Goal: Task Accomplishment & Management: Use online tool/utility

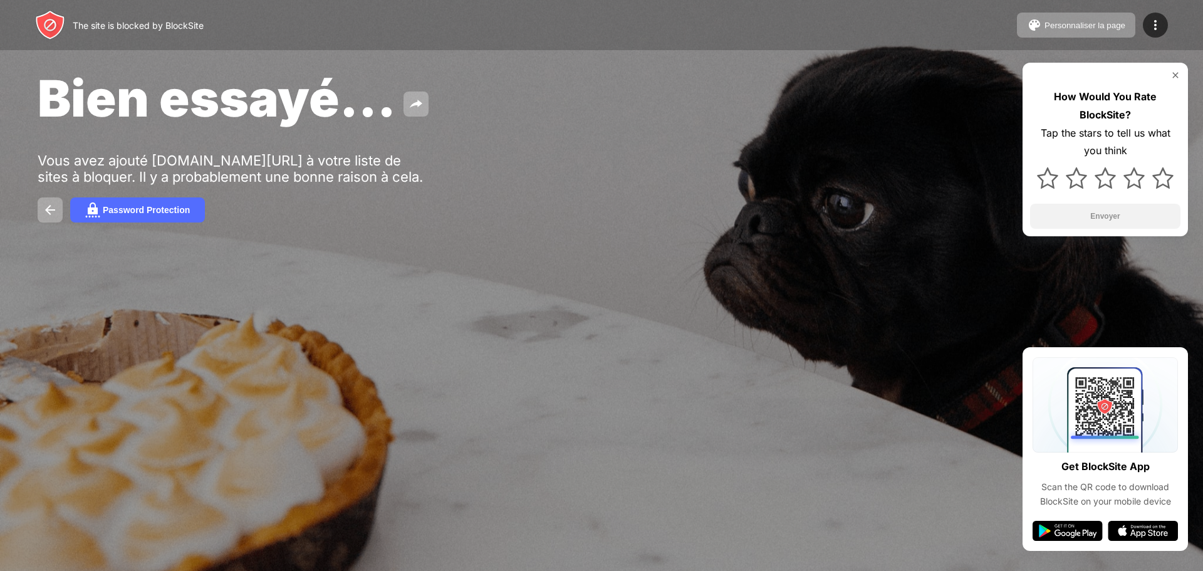
click at [253, 96] on span "Bien essayé..." at bounding box center [217, 98] width 358 height 61
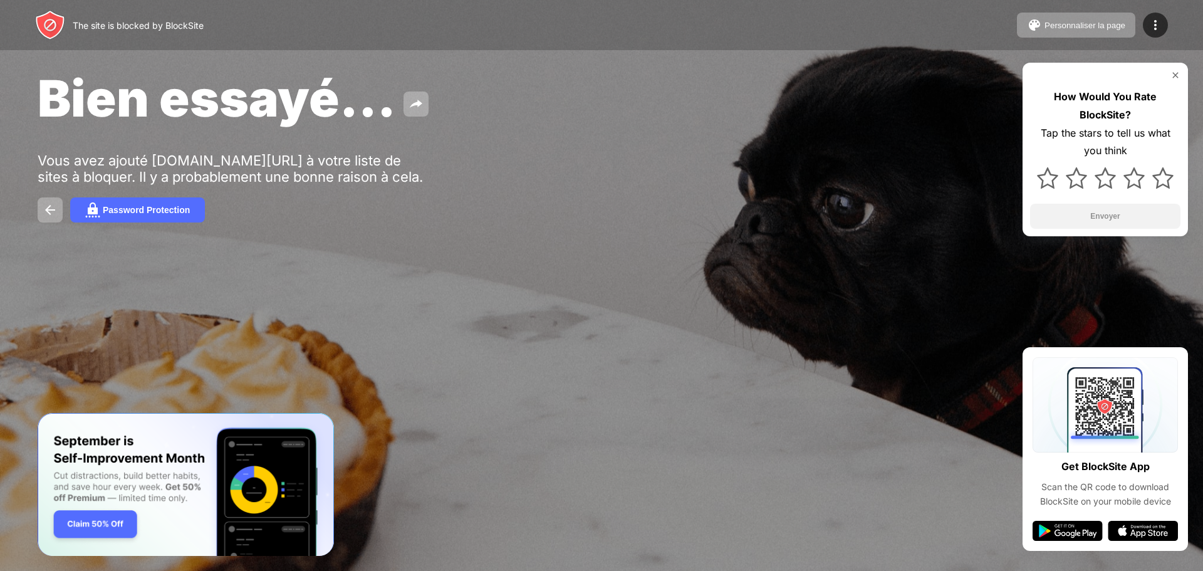
drag, startPoint x: 206, startPoint y: 19, endPoint x: 167, endPoint y: 30, distance: 39.9
click at [167, 30] on div "The site is blocked by BlockSite Personnaliser la page Modifier la liste des bl…" at bounding box center [601, 25] width 1203 height 50
click at [1181, 73] on div "How Would You Rate BlockSite? Tap the stars to tell us what you think Envoyer" at bounding box center [1105, 150] width 165 height 174
